Goal: Task Accomplishment & Management: Use online tool/utility

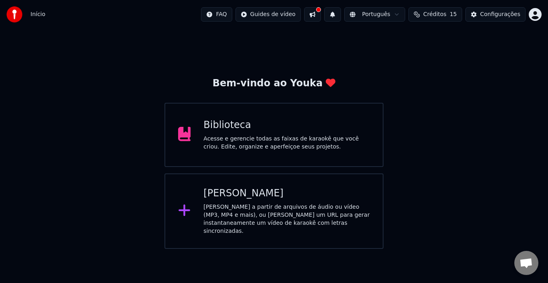
click at [238, 188] on div "[PERSON_NAME]" at bounding box center [286, 193] width 167 height 13
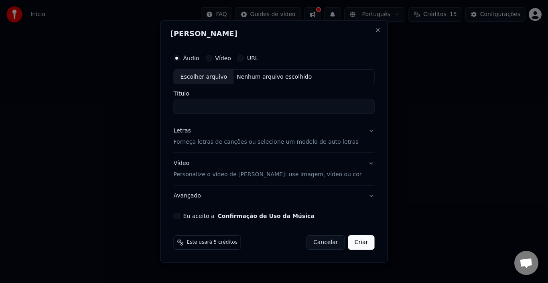
click at [211, 77] on div "Escolher arquivo" at bounding box center [204, 77] width 60 height 14
drag, startPoint x: 195, startPoint y: 107, endPoint x: 184, endPoint y: 105, distance: 11.0
click at [184, 105] on input "*********" at bounding box center [274, 107] width 201 height 14
type input "****"
click at [204, 144] on p "Forneça letras de canções ou selecione um modelo de auto letras" at bounding box center [266, 142] width 185 height 8
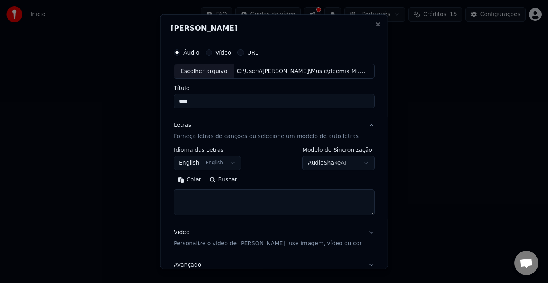
click at [203, 201] on textarea at bounding box center [274, 202] width 201 height 26
paste textarea "**********"
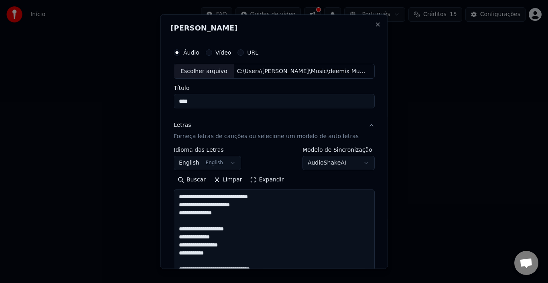
scroll to position [636, 0]
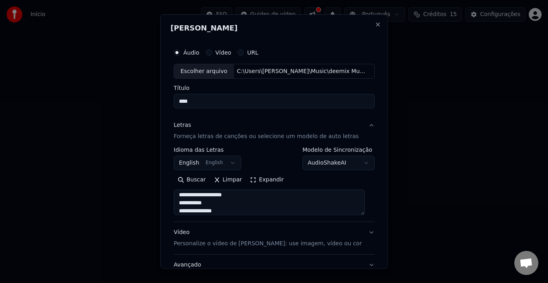
type textarea "**********"
click at [236, 246] on p "Personalize o vídeo de [PERSON_NAME]: use imagem, vídeo ou cor" at bounding box center [268, 244] width 188 height 8
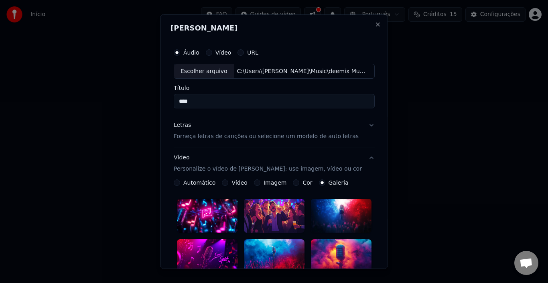
scroll to position [80, 0]
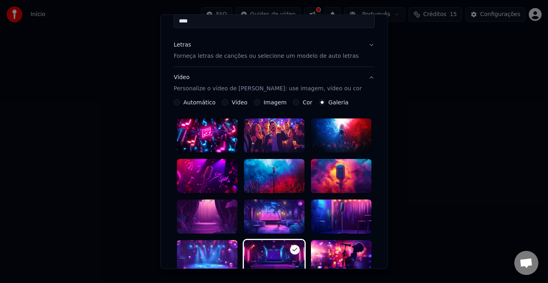
click at [256, 101] on button "Imagem" at bounding box center [257, 102] width 6 height 6
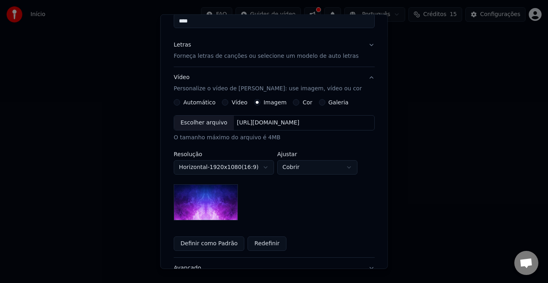
click at [319, 102] on button "Galeria" at bounding box center [322, 102] width 6 height 6
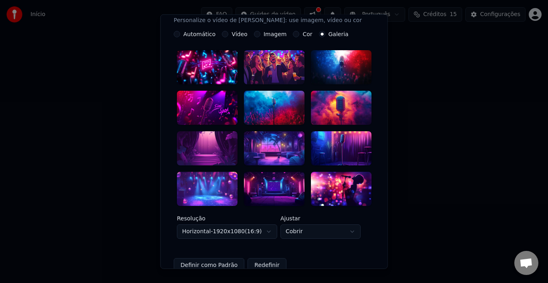
scroll to position [108, 0]
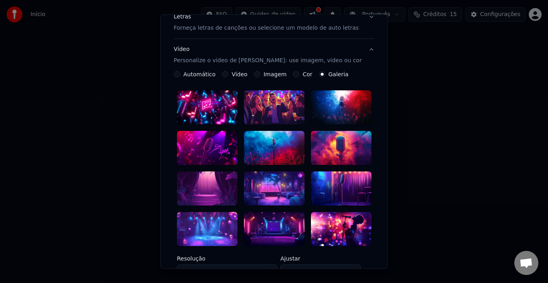
click at [208, 220] on div at bounding box center [207, 229] width 61 height 34
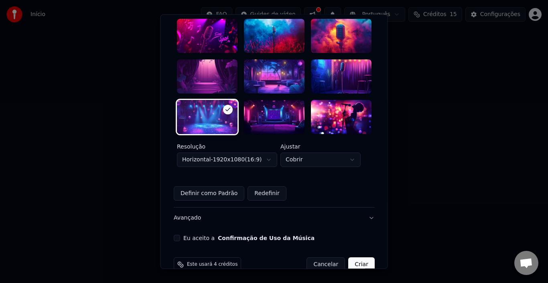
scroll to position [229, 0]
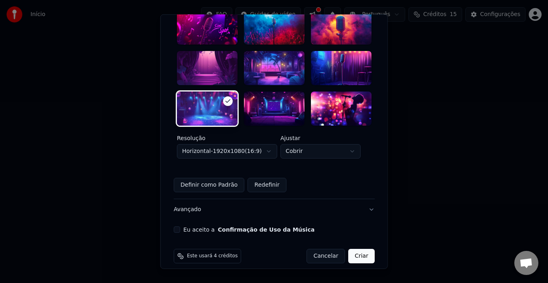
click at [177, 226] on button "Eu aceito a Confirmação de Uso da Música" at bounding box center [177, 229] width 6 height 6
click at [184, 202] on button "Avançado" at bounding box center [274, 209] width 201 height 21
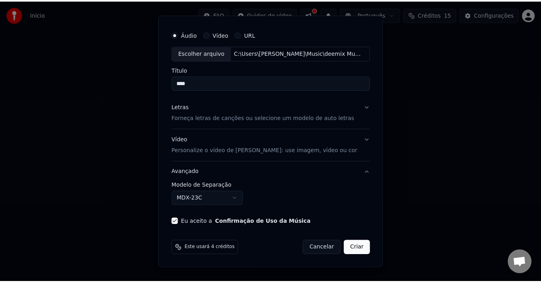
scroll to position [18, 0]
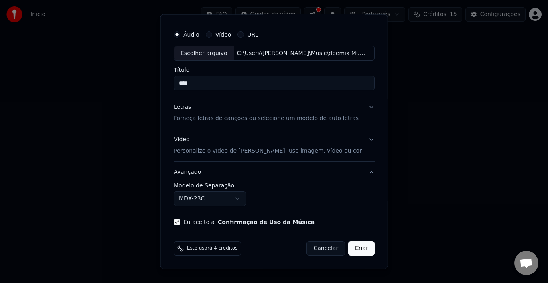
click at [187, 201] on body "**********" at bounding box center [274, 124] width 548 height 249
click at [269, 199] on body "**********" at bounding box center [274, 124] width 548 height 249
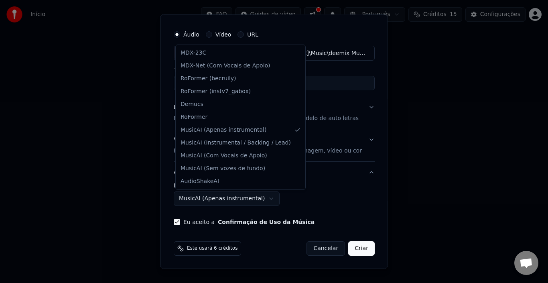
click at [239, 197] on body "**********" at bounding box center [274, 124] width 548 height 249
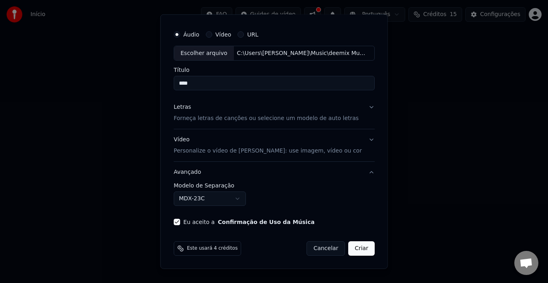
click at [222, 198] on body "**********" at bounding box center [274, 124] width 548 height 249
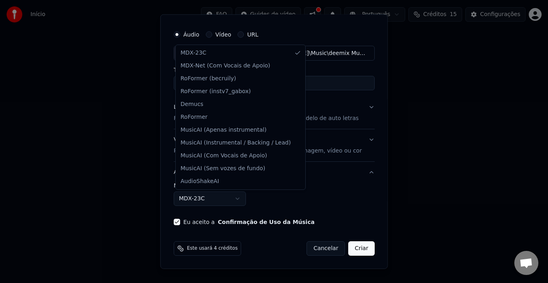
select select "**********"
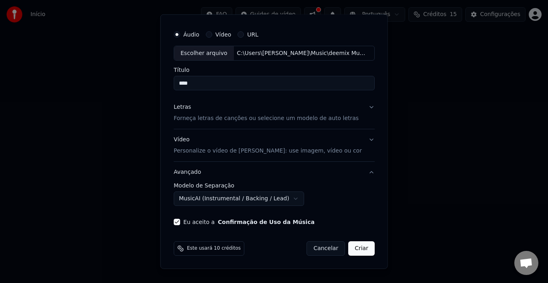
click at [355, 245] on button "Criar" at bounding box center [361, 248] width 26 height 14
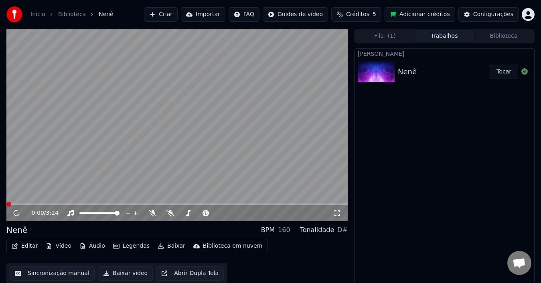
click at [506, 75] on button "Tocar" at bounding box center [504, 72] width 28 height 14
click at [17, 212] on icon at bounding box center [16, 213] width 5 height 6
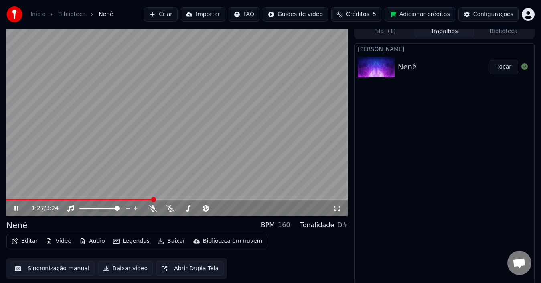
scroll to position [6, 0]
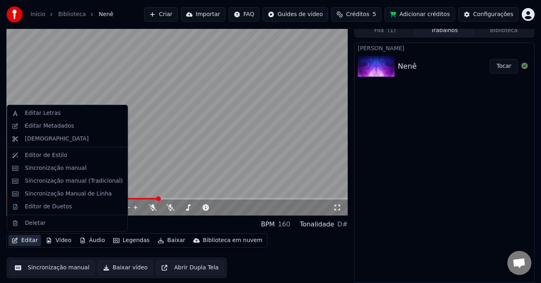
click at [29, 240] on button "Editar" at bounding box center [24, 240] width 33 height 11
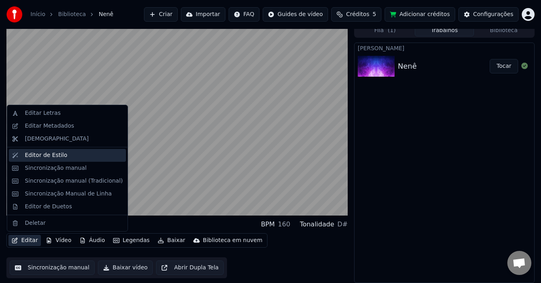
click at [69, 154] on div "Editor de Estilo" at bounding box center [74, 155] width 98 height 8
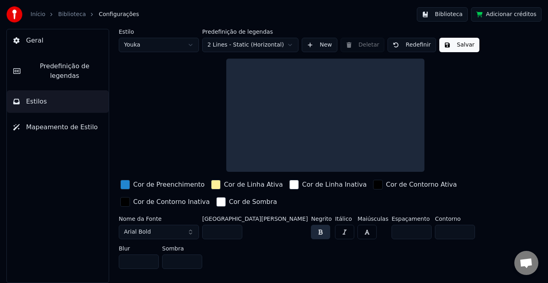
click at [128, 183] on div "button" at bounding box center [125, 185] width 10 height 10
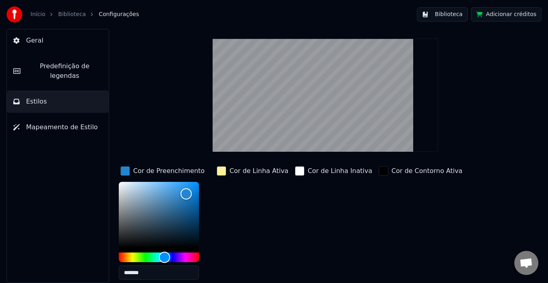
scroll to position [40, 0]
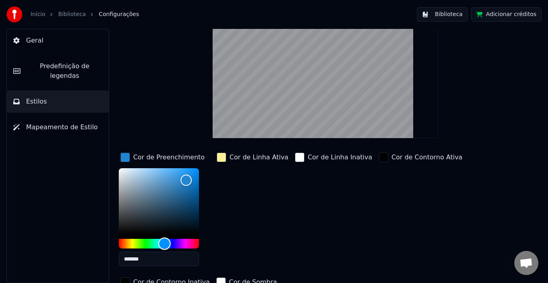
type input "*******"
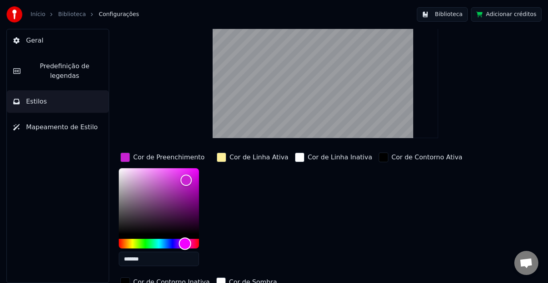
click at [185, 240] on div "Hue" at bounding box center [159, 244] width 80 height 10
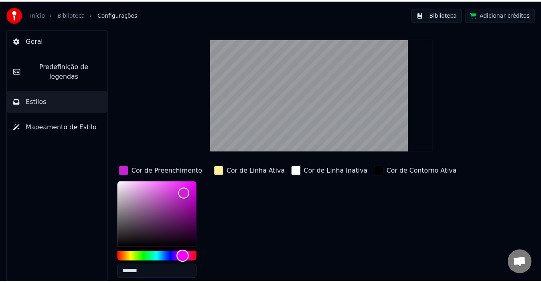
scroll to position [0, 0]
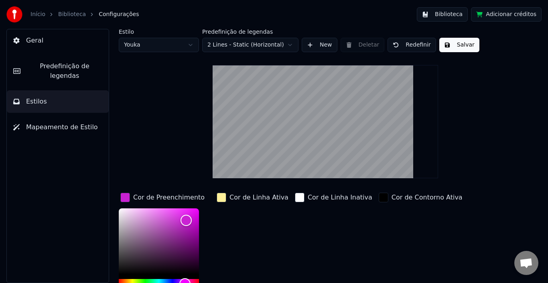
click at [452, 53] on div "Estilo Youka Predefinição de legendas 2 Lines - Static (Horizontal) New Deletar…" at bounding box center [325, 211] width 413 height 364
click at [454, 46] on button "Salvar" at bounding box center [459, 45] width 40 height 14
click at [447, 45] on button "Salvar" at bounding box center [459, 45] width 40 height 14
click at [457, 47] on button "Salvar" at bounding box center [459, 45] width 40 height 14
click at [39, 16] on link "Início" at bounding box center [38, 14] width 15 height 8
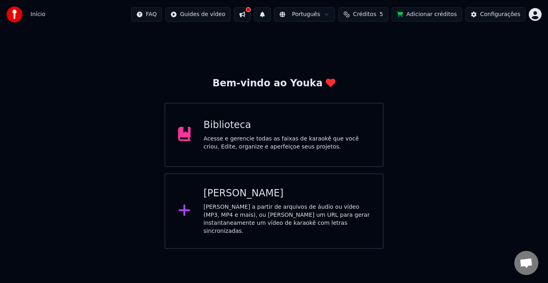
click at [276, 133] on div "Biblioteca Acesse e gerencie todas as faixas de karaokê que você criou. Edite, …" at bounding box center [286, 135] width 167 height 32
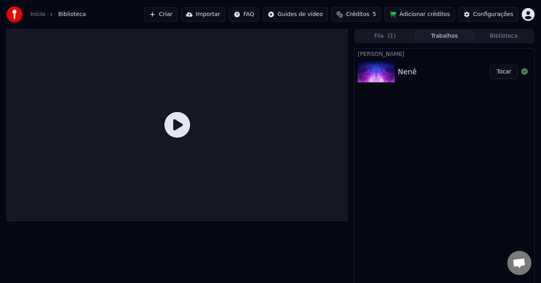
click at [177, 123] on icon at bounding box center [178, 125] width 26 height 26
click at [511, 71] on button "Tocar" at bounding box center [504, 72] width 28 height 14
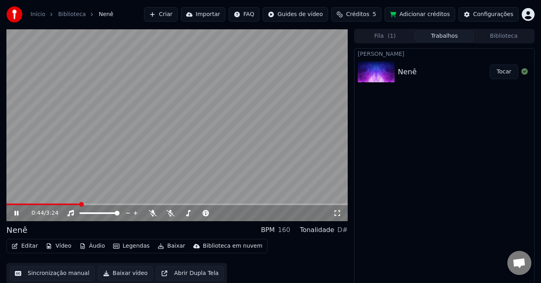
click at [81, 204] on span at bounding box center [177, 204] width 342 height 2
click at [152, 212] on icon at bounding box center [153, 213] width 8 height 6
click at [152, 212] on icon at bounding box center [153, 213] width 4 height 6
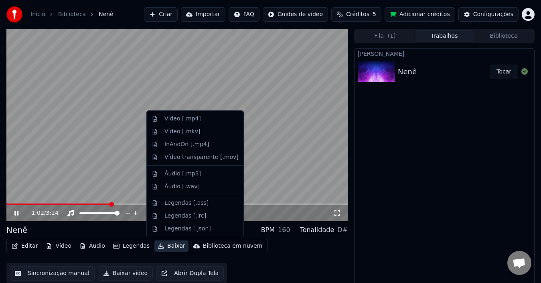
click at [164, 247] on button "Baixar" at bounding box center [172, 245] width 34 height 11
click at [187, 118] on div "Vídeo [.mp4]" at bounding box center [183, 119] width 37 height 8
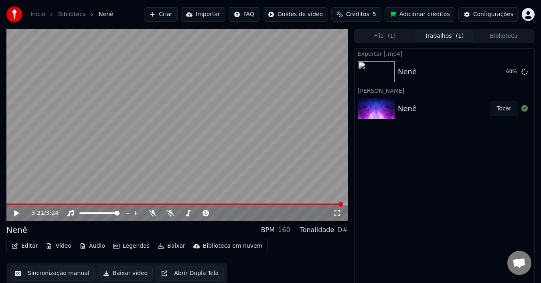
click at [419, 10] on button "Adicionar créditos" at bounding box center [420, 14] width 71 height 14
click at [481, 15] on div "Configurações" at bounding box center [494, 14] width 40 height 8
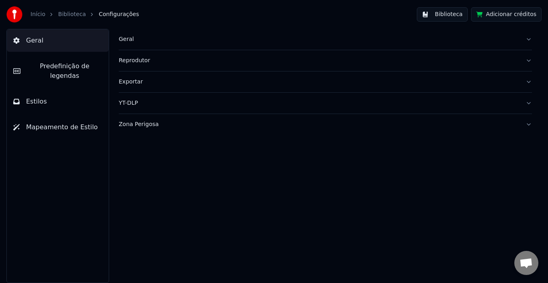
click at [67, 14] on link "Biblioteca" at bounding box center [72, 14] width 28 height 8
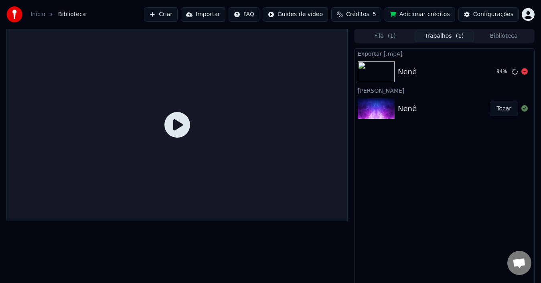
click at [435, 75] on div "Nenê" at bounding box center [444, 71] width 92 height 11
click at [173, 125] on icon at bounding box center [178, 125] width 26 height 26
click at [456, 111] on div "Nenê" at bounding box center [444, 108] width 92 height 11
click at [498, 109] on button "Tocar" at bounding box center [504, 109] width 28 height 14
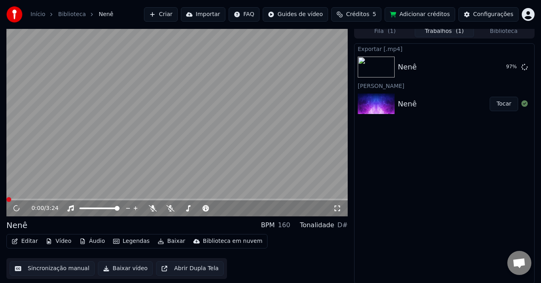
scroll to position [6, 0]
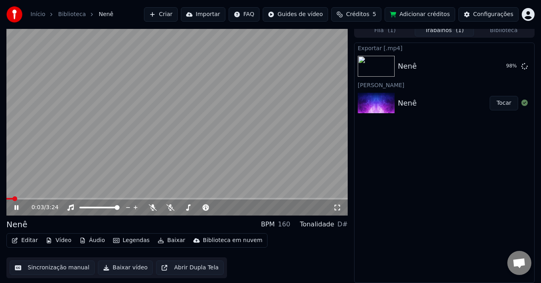
click at [14, 207] on icon at bounding box center [22, 207] width 18 height 6
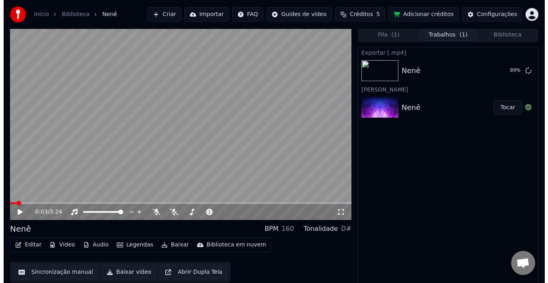
scroll to position [0, 0]
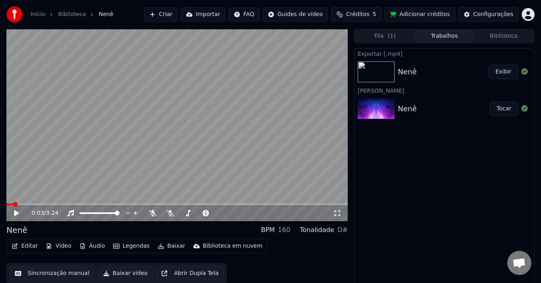
click at [501, 72] on button "Exibir" at bounding box center [504, 72] width 30 height 14
click at [171, 214] on icon at bounding box center [171, 213] width 8 height 6
click at [15, 212] on icon at bounding box center [16, 213] width 5 height 6
click at [56, 205] on div "0:04 / 3:24" at bounding box center [177, 213] width 342 height 16
click at [64, 202] on video at bounding box center [177, 125] width 342 height 192
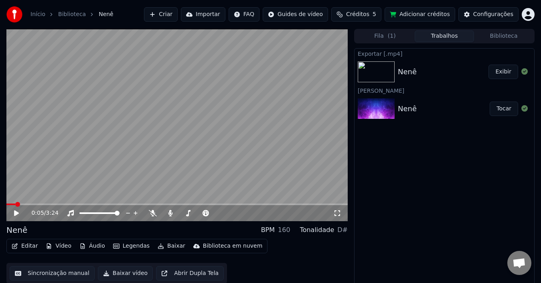
click at [13, 214] on icon at bounding box center [22, 213] width 18 height 6
click at [103, 201] on video at bounding box center [177, 125] width 342 height 192
click at [100, 204] on span at bounding box center [177, 204] width 342 height 2
click at [15, 213] on icon at bounding box center [16, 213] width 5 height 6
click at [167, 245] on button "Baixar" at bounding box center [172, 245] width 34 height 11
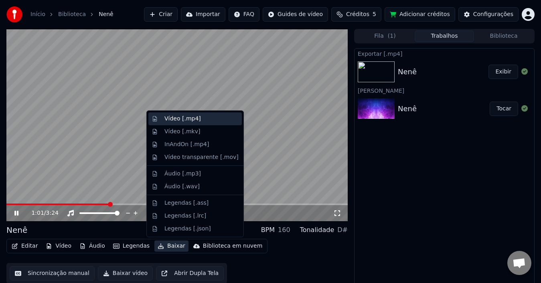
click at [196, 117] on div "Vídeo [.mp4]" at bounding box center [183, 119] width 37 height 8
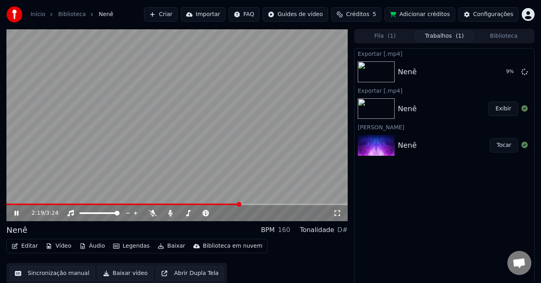
click at [14, 211] on icon at bounding box center [22, 213] width 18 height 6
click at [507, 73] on button "Exibir" at bounding box center [504, 72] width 30 height 14
click at [178, 16] on button "Criar" at bounding box center [161, 14] width 34 height 14
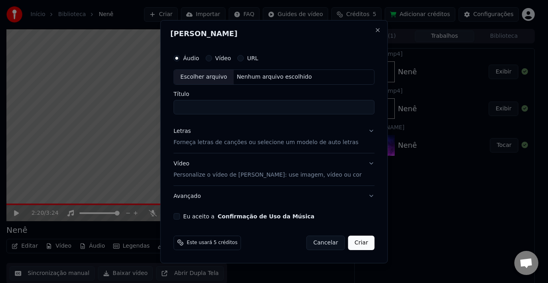
click at [214, 81] on div "Escolher arquivo" at bounding box center [204, 77] width 60 height 14
drag, startPoint x: 195, startPoint y: 108, endPoint x: 176, endPoint y: 108, distance: 19.3
click at [176, 108] on div "Áudio Vídeo URL Escolher arquivo C:\Users\[PERSON_NAME]\Music\deemix Music\Joel…" at bounding box center [274, 135] width 207 height 176
type input "****"
click at [213, 142] on p "Forneça letras de canções ou selecione um modelo de auto letras" at bounding box center [266, 142] width 185 height 8
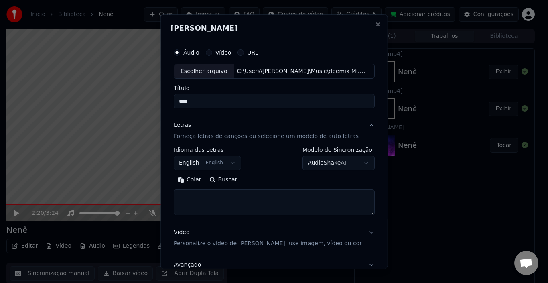
click at [207, 202] on textarea at bounding box center [274, 202] width 201 height 26
paste textarea "**********"
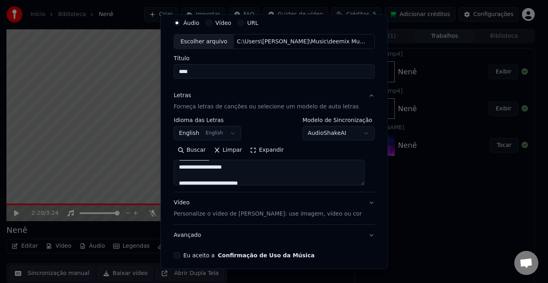
scroll to position [63, 0]
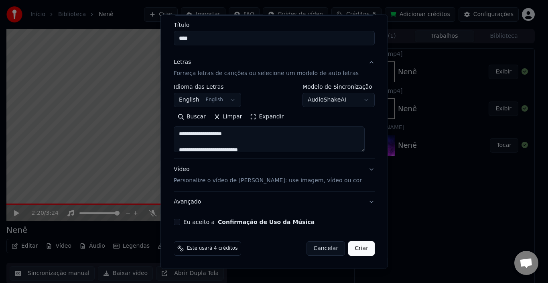
type textarea "**********"
click at [201, 179] on p "Personalize o vídeo de [PERSON_NAME]: use imagem, vídeo ou cor" at bounding box center [268, 181] width 188 height 8
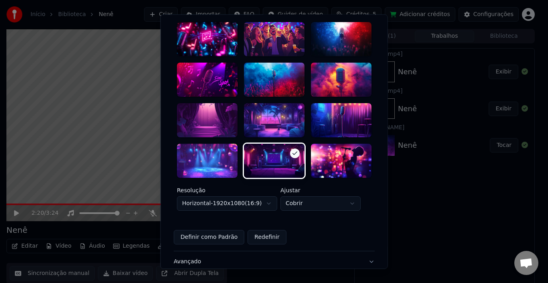
scroll to position [183, 0]
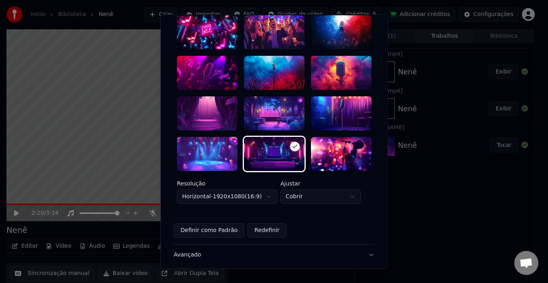
click at [312, 186] on body "**********" at bounding box center [270, 141] width 541 height 283
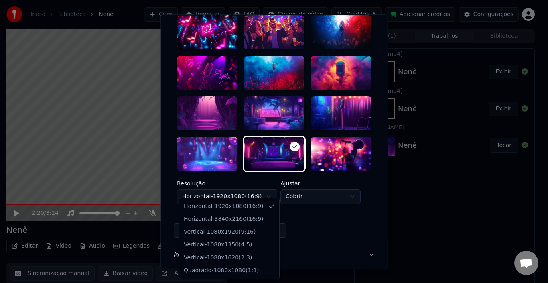
click at [256, 190] on body "**********" at bounding box center [270, 141] width 541 height 283
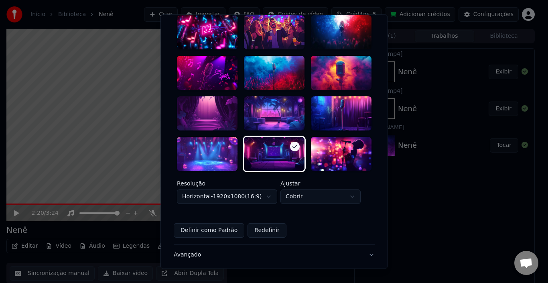
click at [256, 190] on body "**********" at bounding box center [270, 141] width 541 height 283
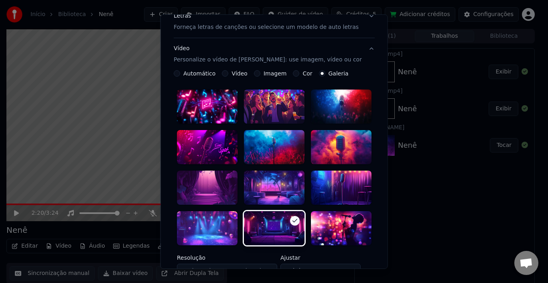
scroll to position [103, 0]
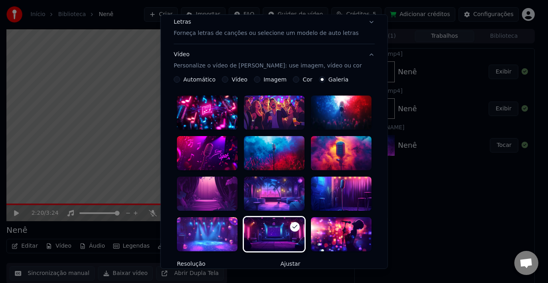
click at [270, 181] on div at bounding box center [274, 194] width 61 height 34
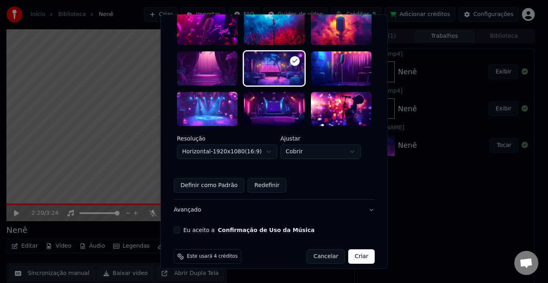
scroll to position [229, 0]
click at [179, 226] on button "Eu aceito a Confirmação de Uso da Música" at bounding box center [177, 229] width 6 height 6
click at [363, 249] on button "Criar" at bounding box center [361, 256] width 26 height 14
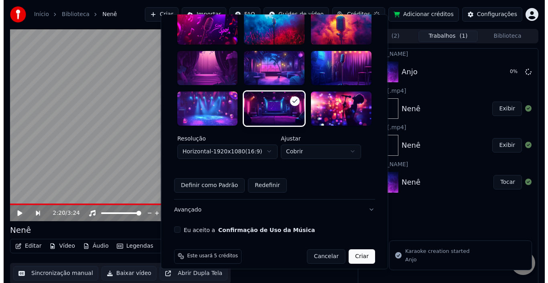
scroll to position [228, 0]
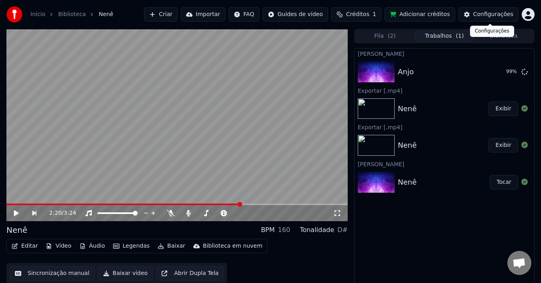
click at [482, 14] on div "Configurações" at bounding box center [494, 14] width 40 height 8
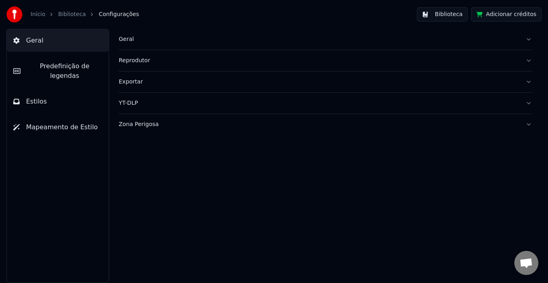
click at [72, 15] on link "Biblioteca" at bounding box center [72, 14] width 28 height 8
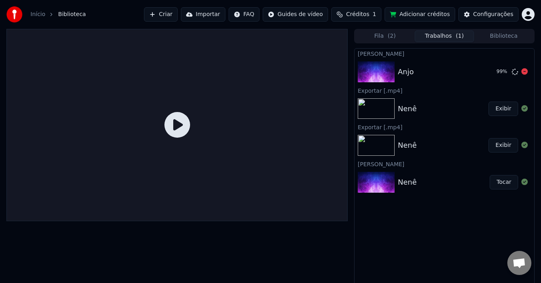
click at [421, 64] on div "Anjo 99 %" at bounding box center [445, 71] width 180 height 27
click at [181, 121] on icon at bounding box center [178, 125] width 26 height 26
click at [454, 67] on div "Anjo" at bounding box center [444, 71] width 92 height 11
click at [506, 70] on button "Tocar" at bounding box center [504, 72] width 28 height 14
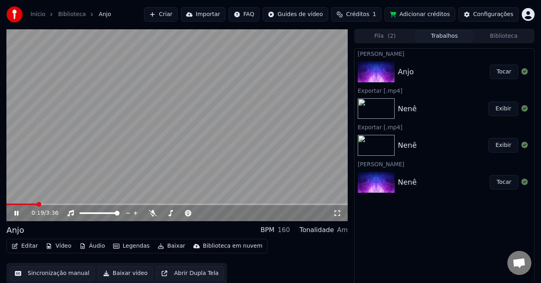
click at [164, 249] on button "Baixar" at bounding box center [172, 245] width 34 height 11
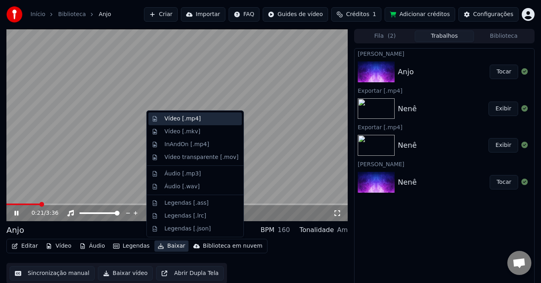
click at [169, 121] on div "Vídeo [.mp4]" at bounding box center [183, 119] width 37 height 8
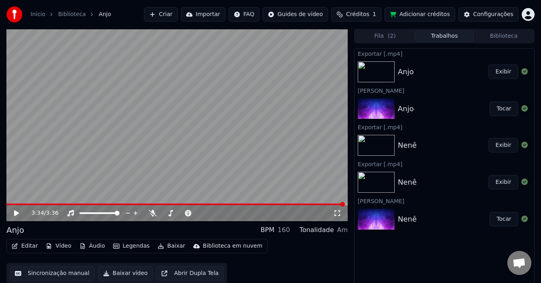
click at [498, 75] on button "Exibir" at bounding box center [504, 72] width 30 height 14
click at [529, 9] on html "Início Biblioteca [PERSON_NAME] Importar FAQ Guides de vídeo Créditos 1 Adicion…" at bounding box center [270, 141] width 541 height 283
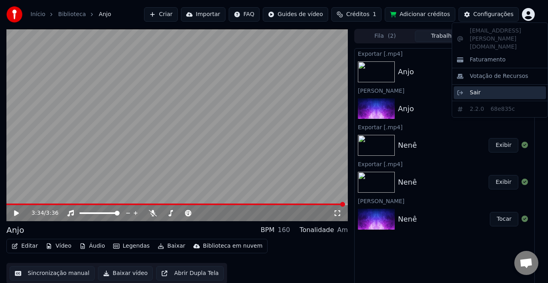
click at [478, 89] on span "Sair" at bounding box center [475, 93] width 11 height 8
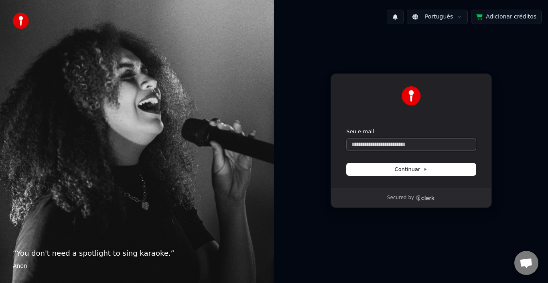
click at [390, 140] on input "Seu e-mail" at bounding box center [411, 144] width 129 height 12
click at [347, 128] on button "submit" at bounding box center [347, 128] width 0 height 0
type input "**********"
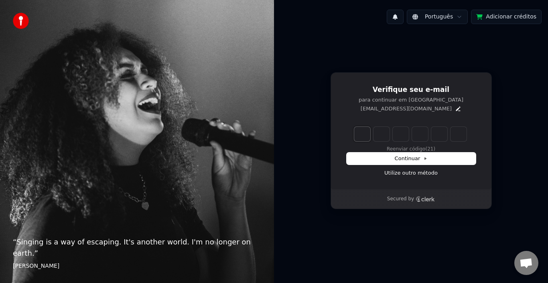
click at [360, 132] on input "Enter verification code. Digit 1" at bounding box center [362, 134] width 16 height 14
type input "******"
type input "*"
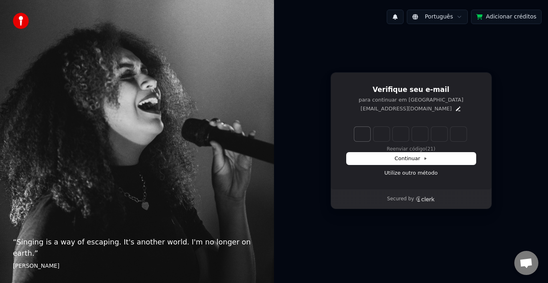
type input "*"
